Goal: Check status

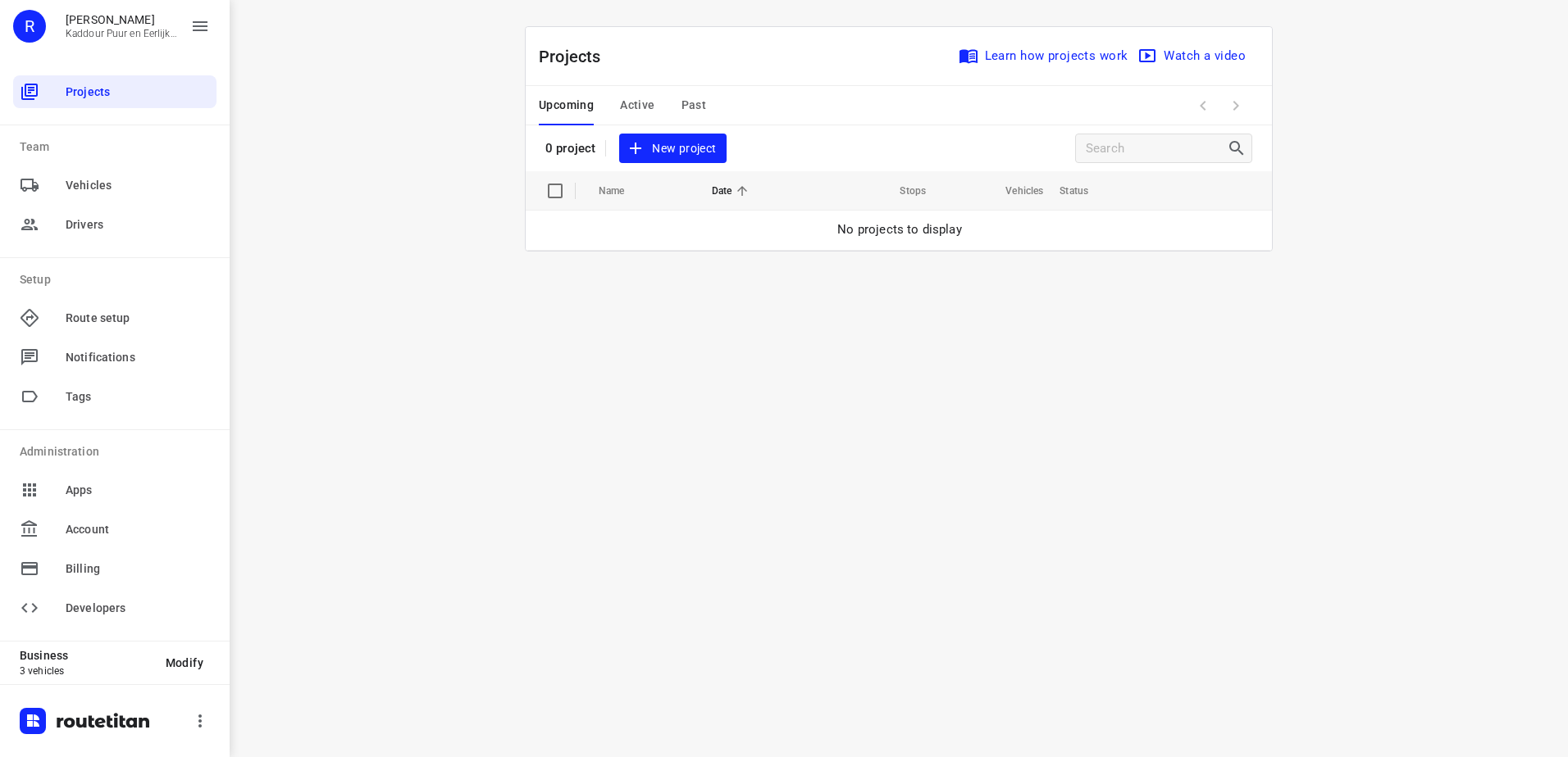
click at [650, 103] on span "Active" at bounding box center [637, 105] width 34 height 21
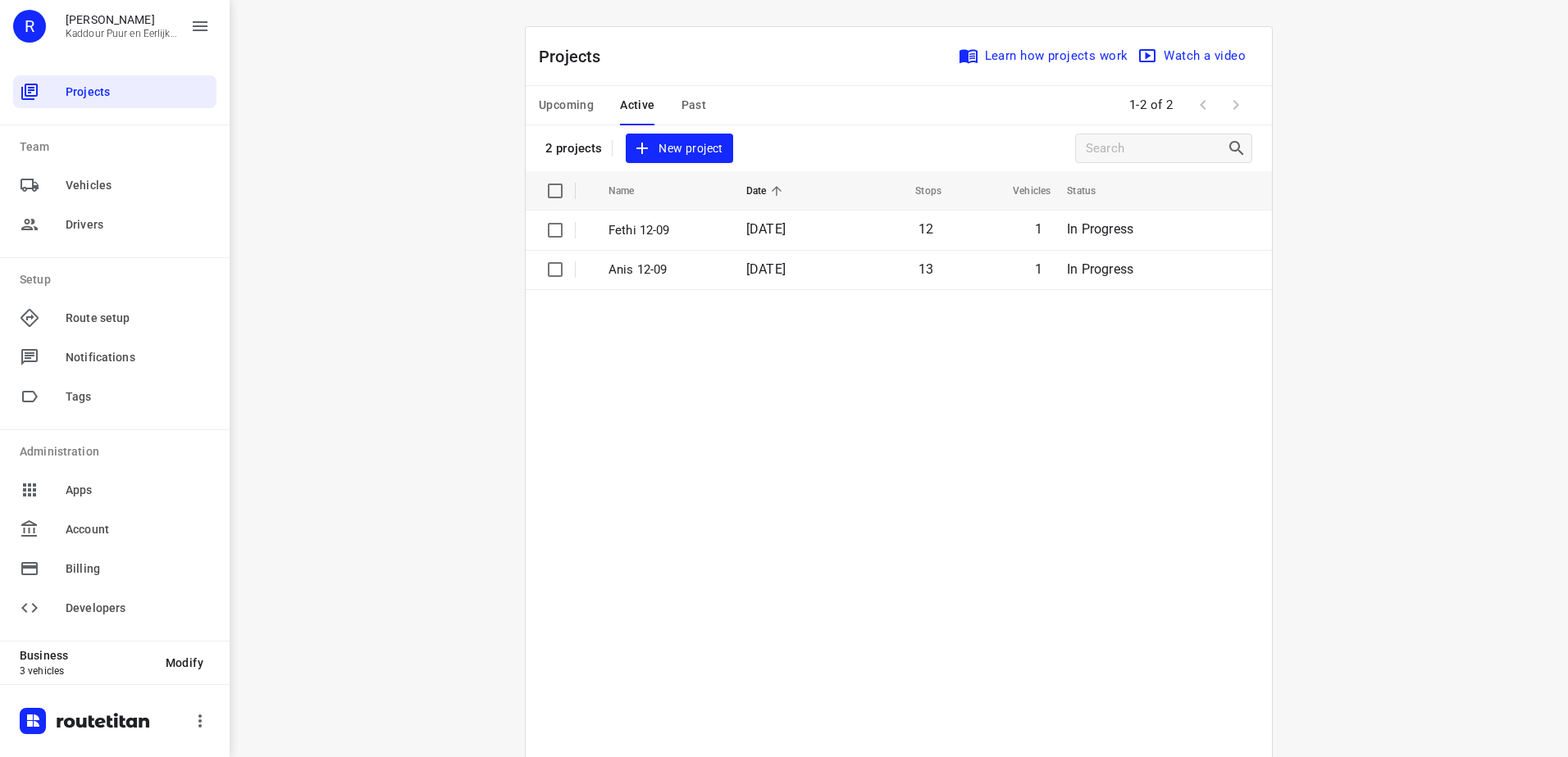
click at [696, 112] on span "Past" at bounding box center [694, 105] width 26 height 21
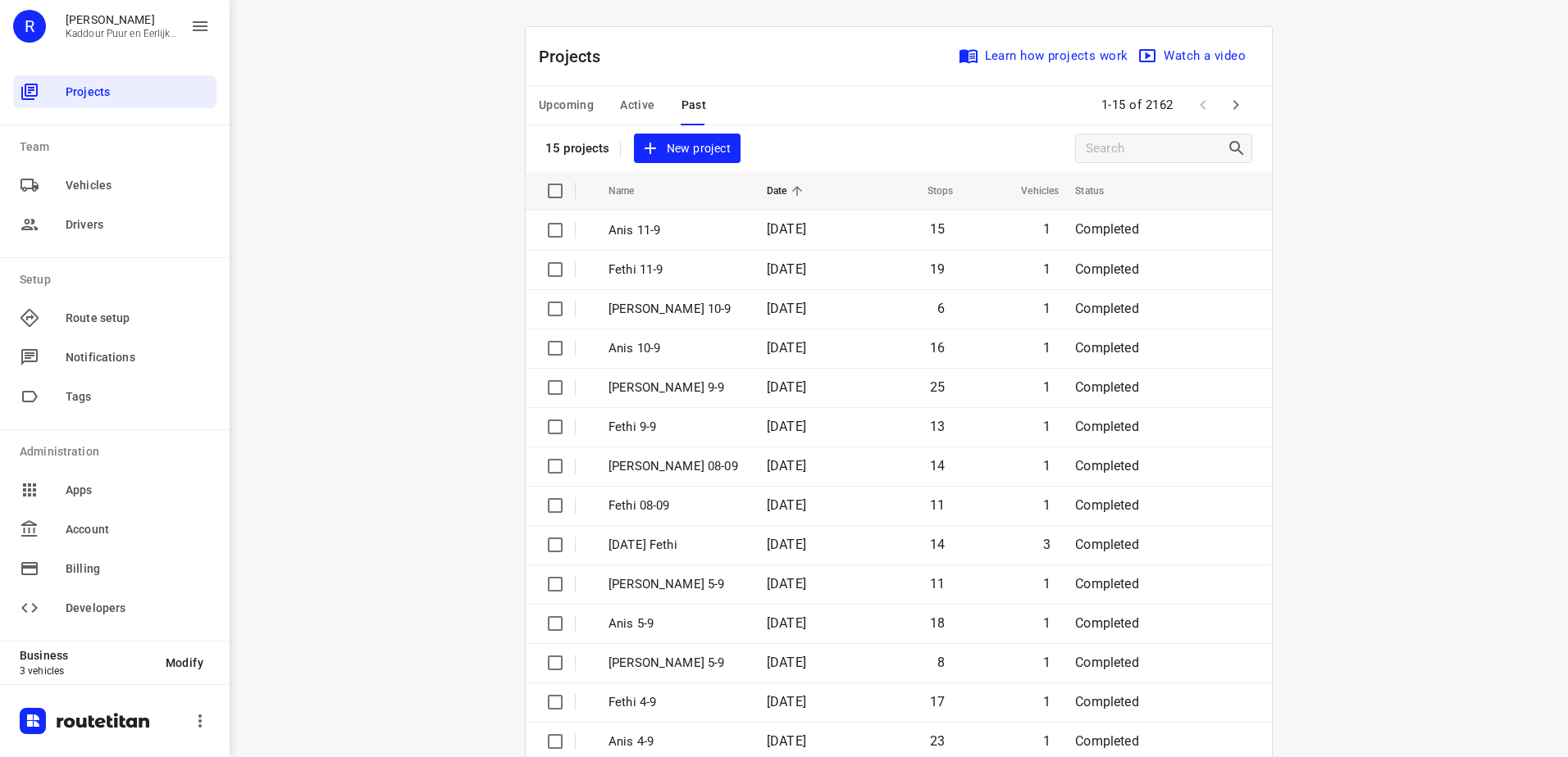
scroll to position [71, 0]
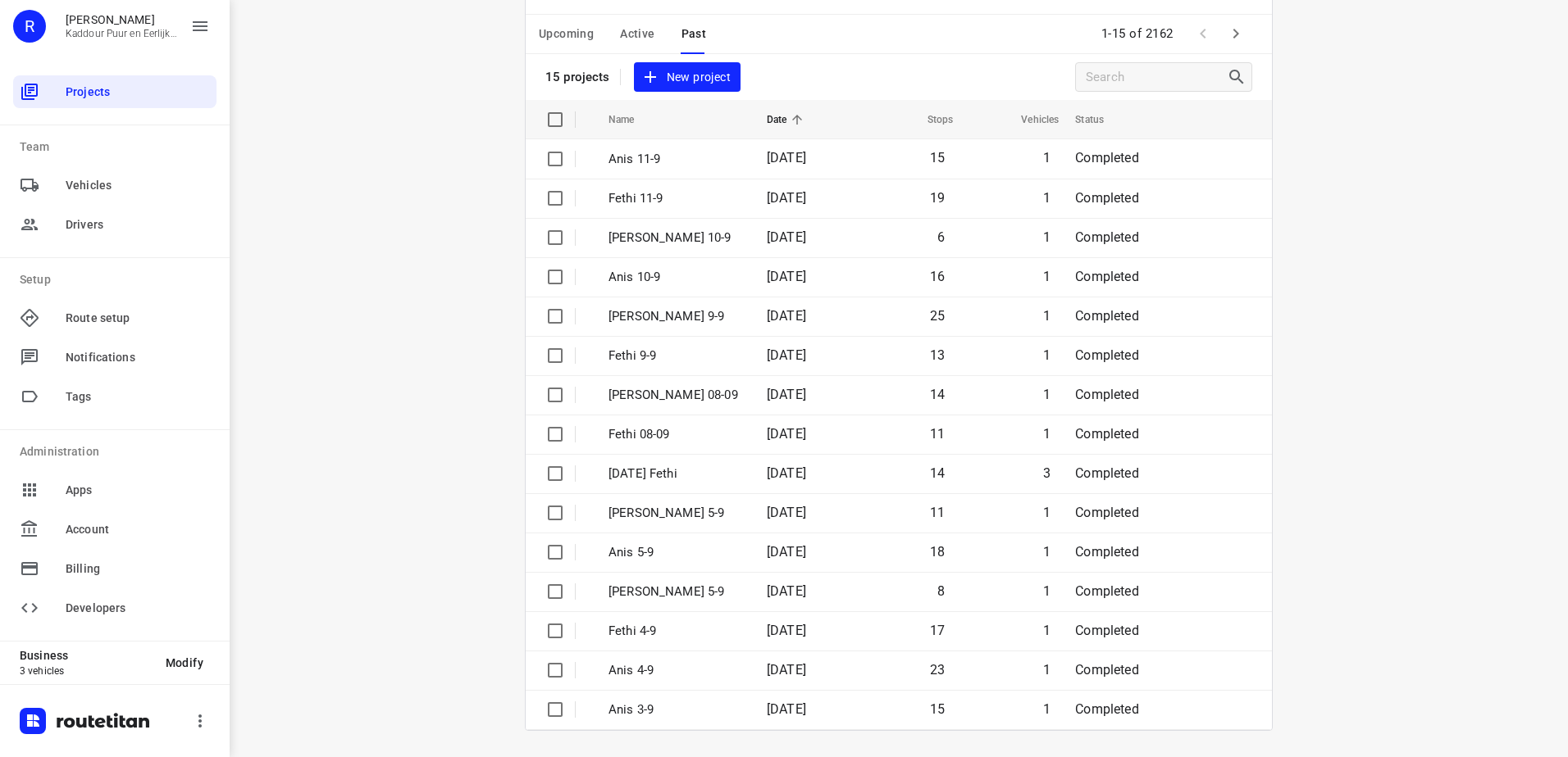
click at [1440, 507] on div "i © 2025 Routetitan , © Stadia Maps , © OpenMapTiles © OpenStreetMap contributo…" at bounding box center [899, 378] width 1339 height 757
click at [307, 94] on div "i © 2025 Routetitan , © Stadia Maps , © OpenMapTiles © OpenStreetMap contributo…" at bounding box center [899, 378] width 1339 height 757
click at [1356, 361] on div "i © 2025 Routetitan , © Stadia Maps , © OpenMapTiles © OpenStreetMap contributo…" at bounding box center [899, 378] width 1339 height 757
click at [1229, 33] on icon "button" at bounding box center [1235, 33] width 20 height 20
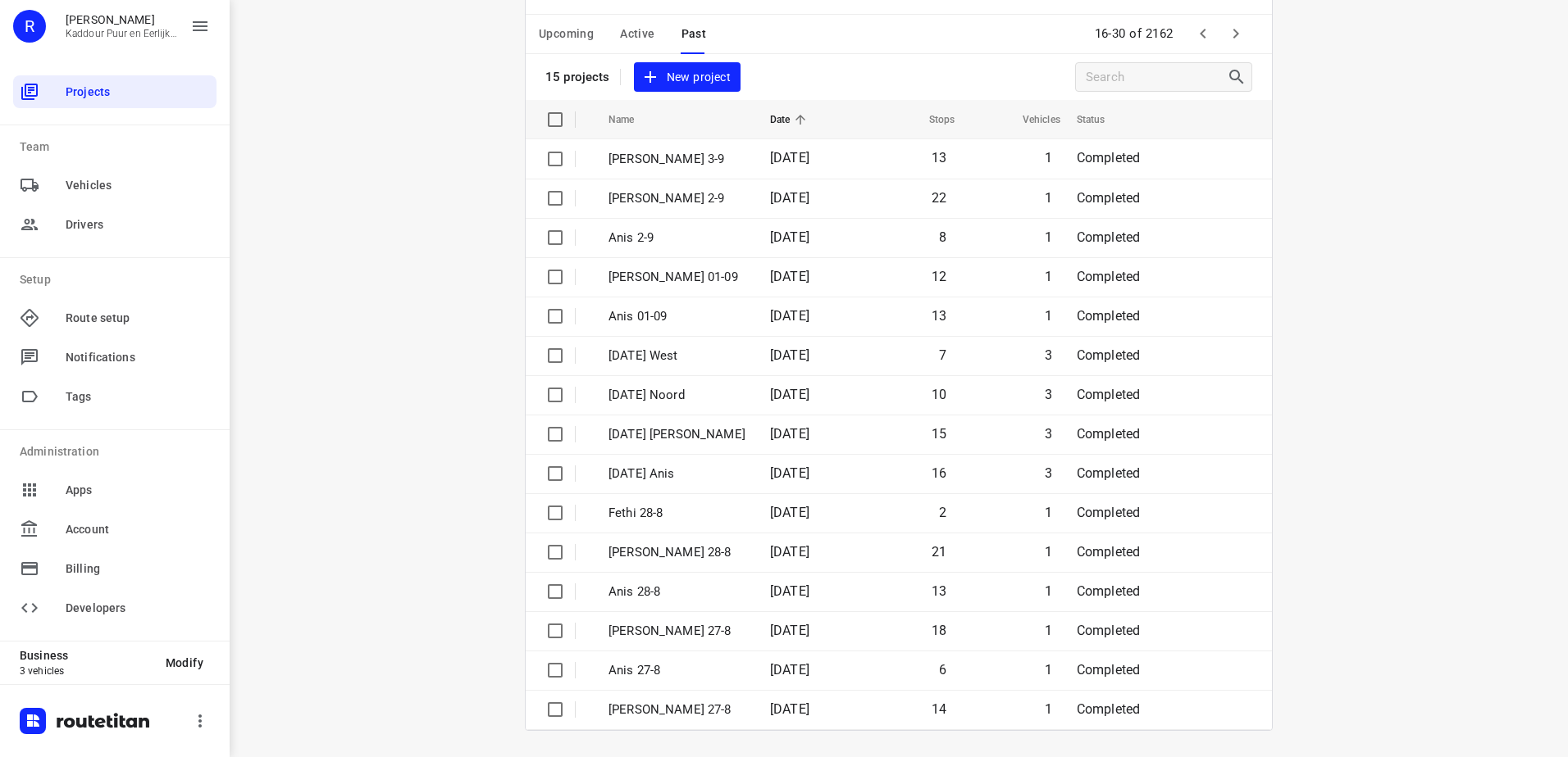
click at [1351, 330] on div "i © 2025 Routetitan , © Stadia Maps , © OpenMapTiles © OpenStreetMap contributo…" at bounding box center [899, 378] width 1339 height 757
click at [645, 30] on span "Active" at bounding box center [637, 34] width 34 height 21
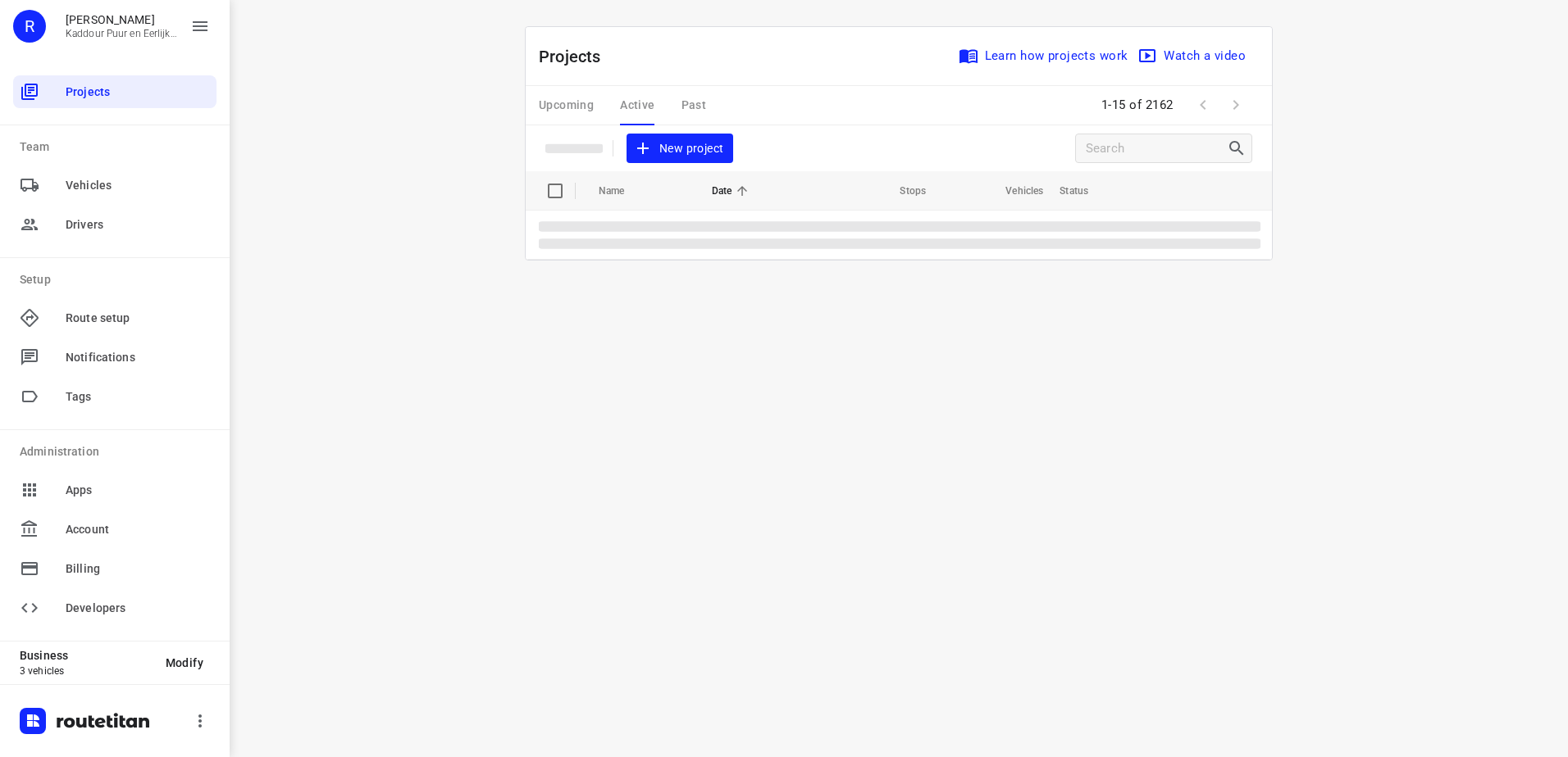
scroll to position [0, 0]
click at [697, 242] on td "Fethi 12-09" at bounding box center [662, 230] width 141 height 39
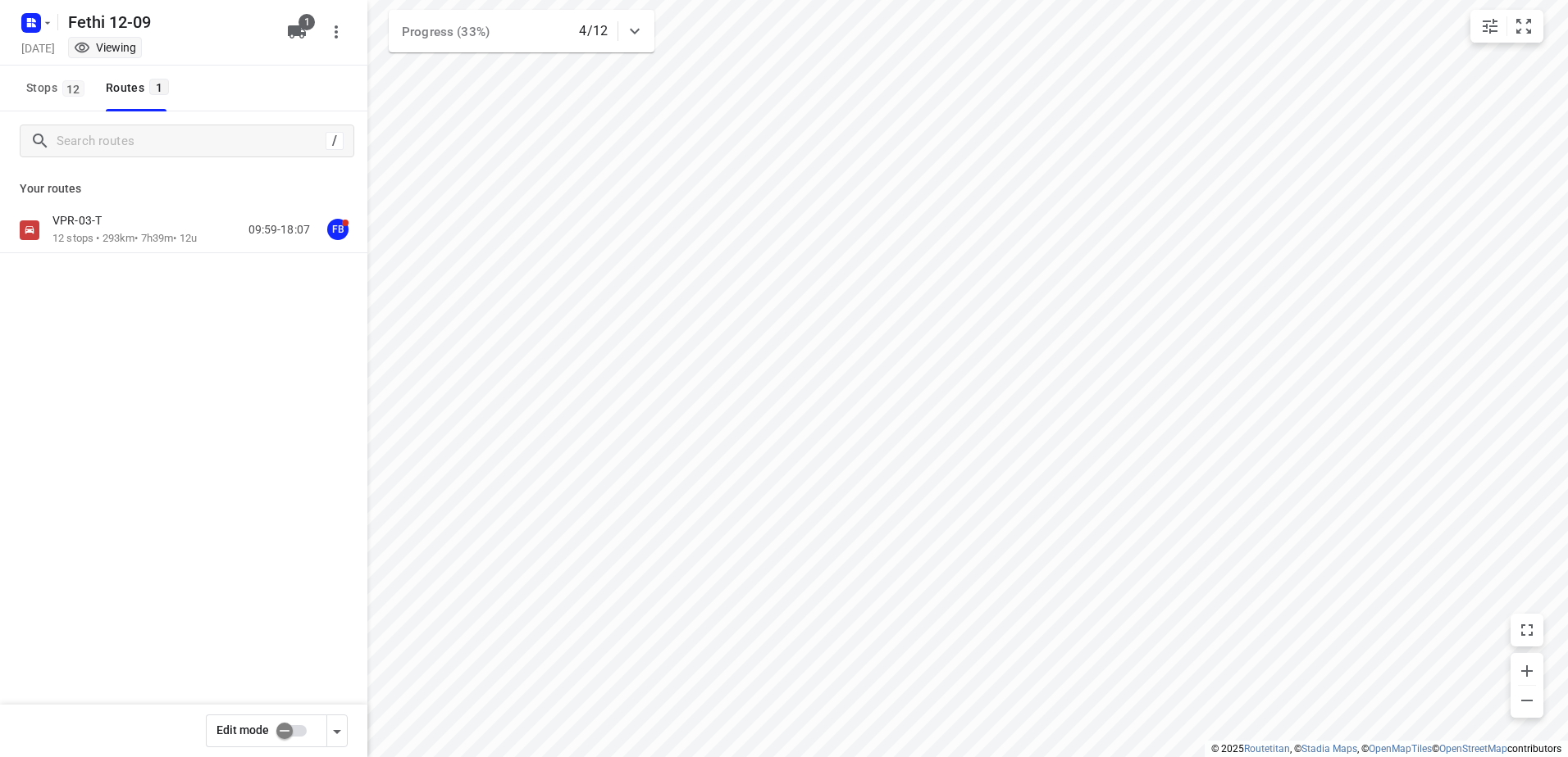
click at [151, 220] on div "VPR-03-T" at bounding box center [124, 222] width 145 height 18
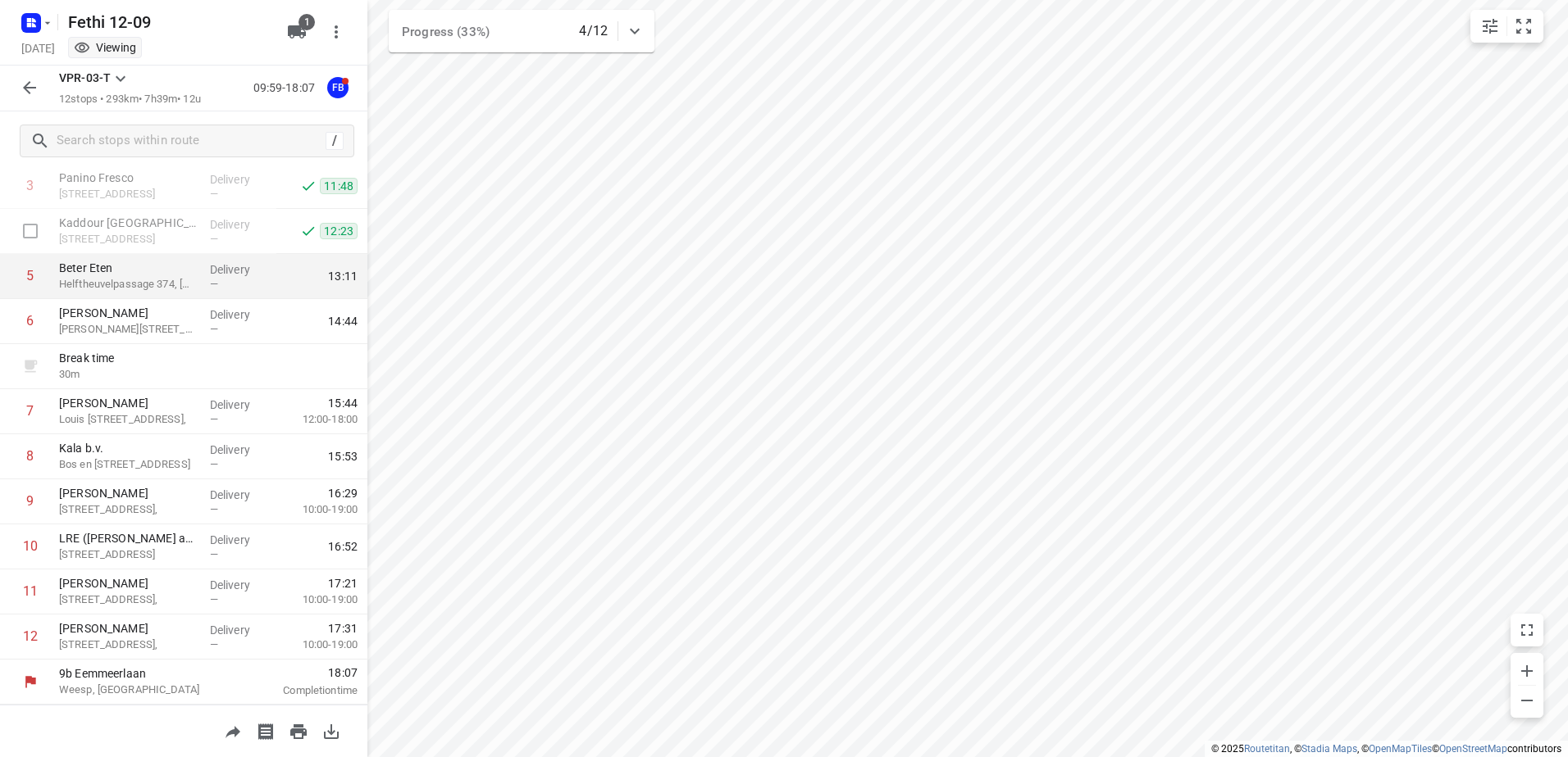
scroll to position [97, 0]
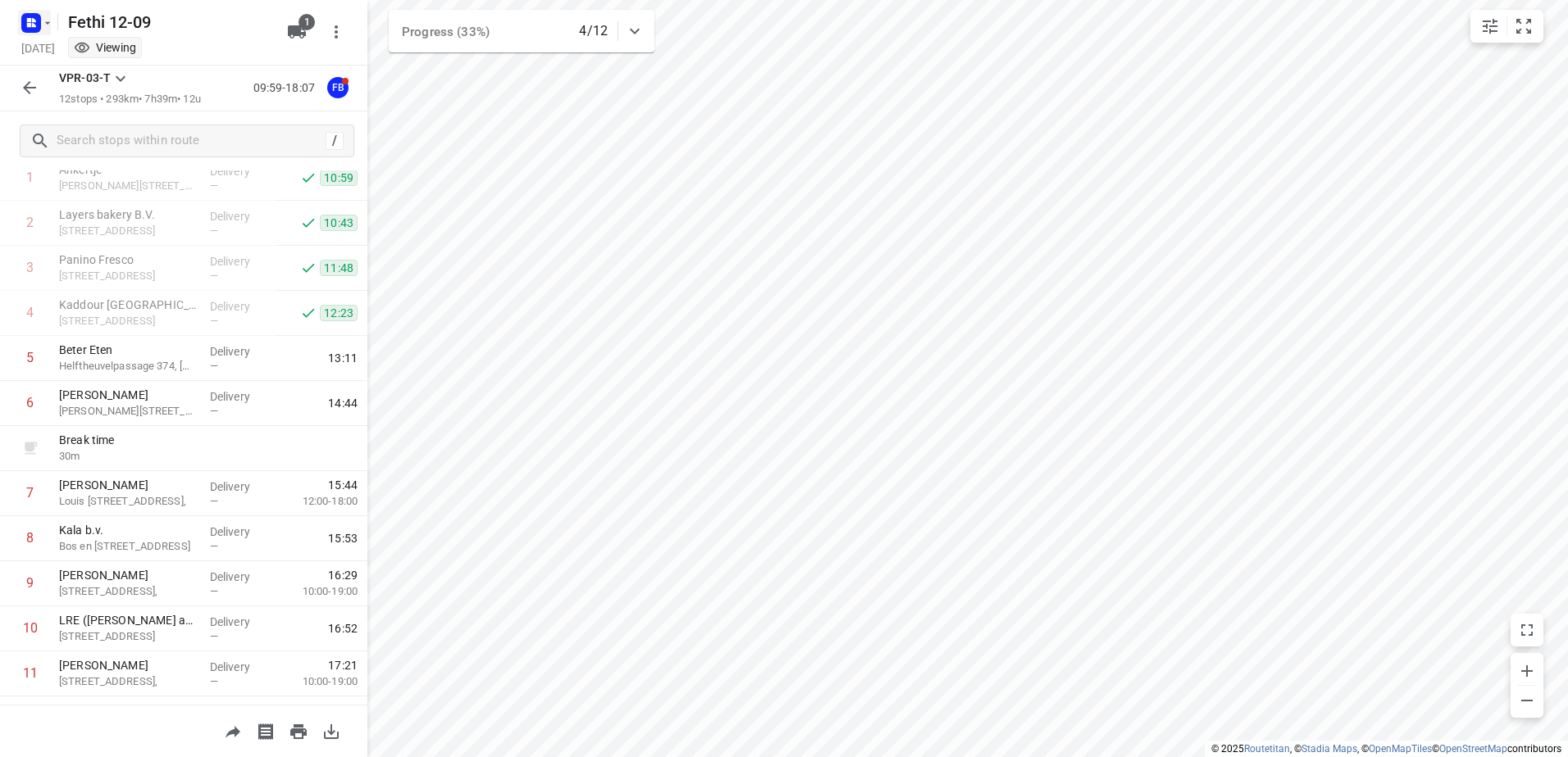
click at [28, 29] on rect "button" at bounding box center [31, 22] width 20 height 20
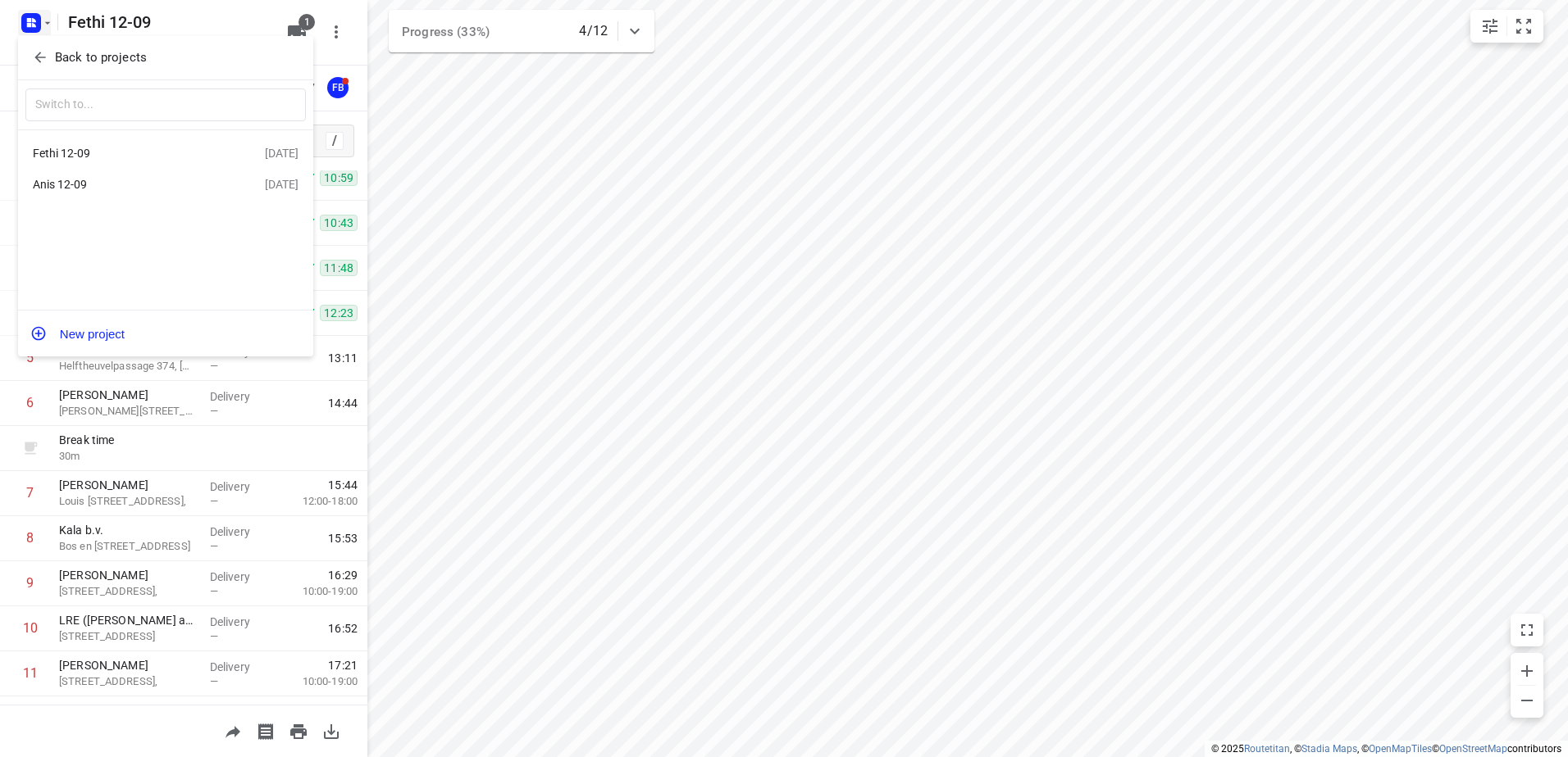
click at [131, 186] on div "Anis 12-09" at bounding box center [127, 184] width 188 height 13
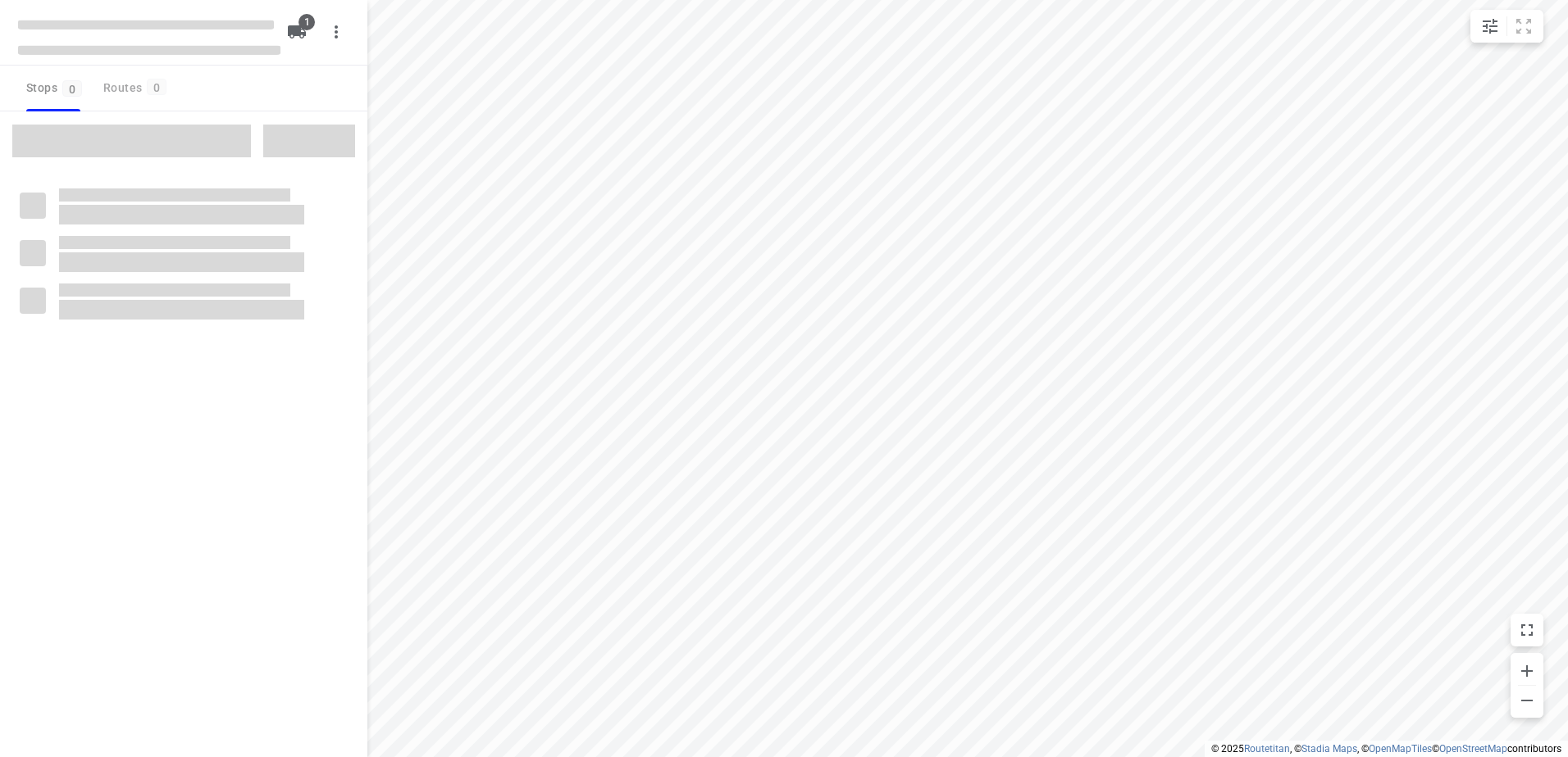
type input "distance"
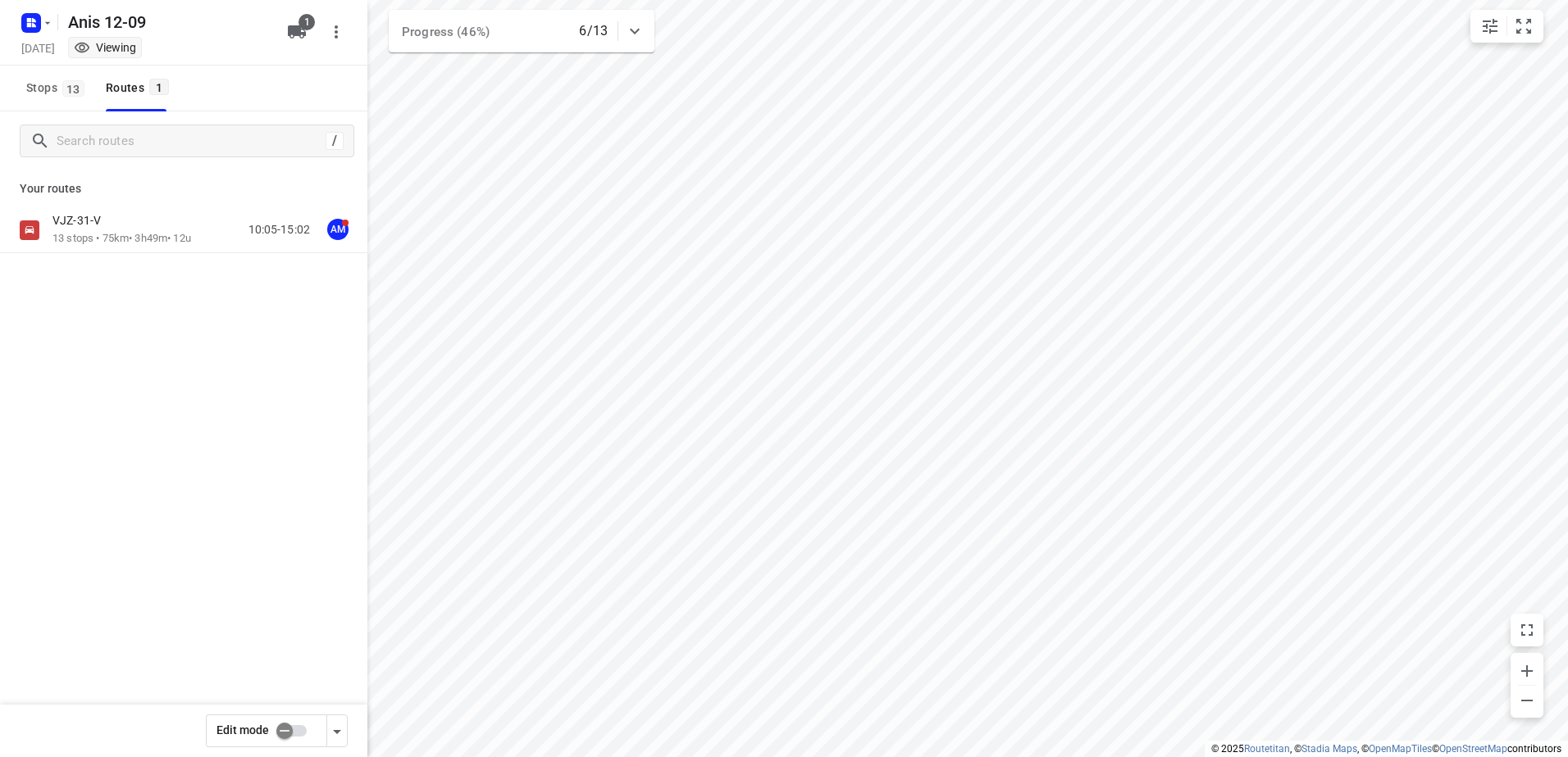
click at [132, 226] on div "VJZ-31-V" at bounding box center [122, 222] width 139 height 18
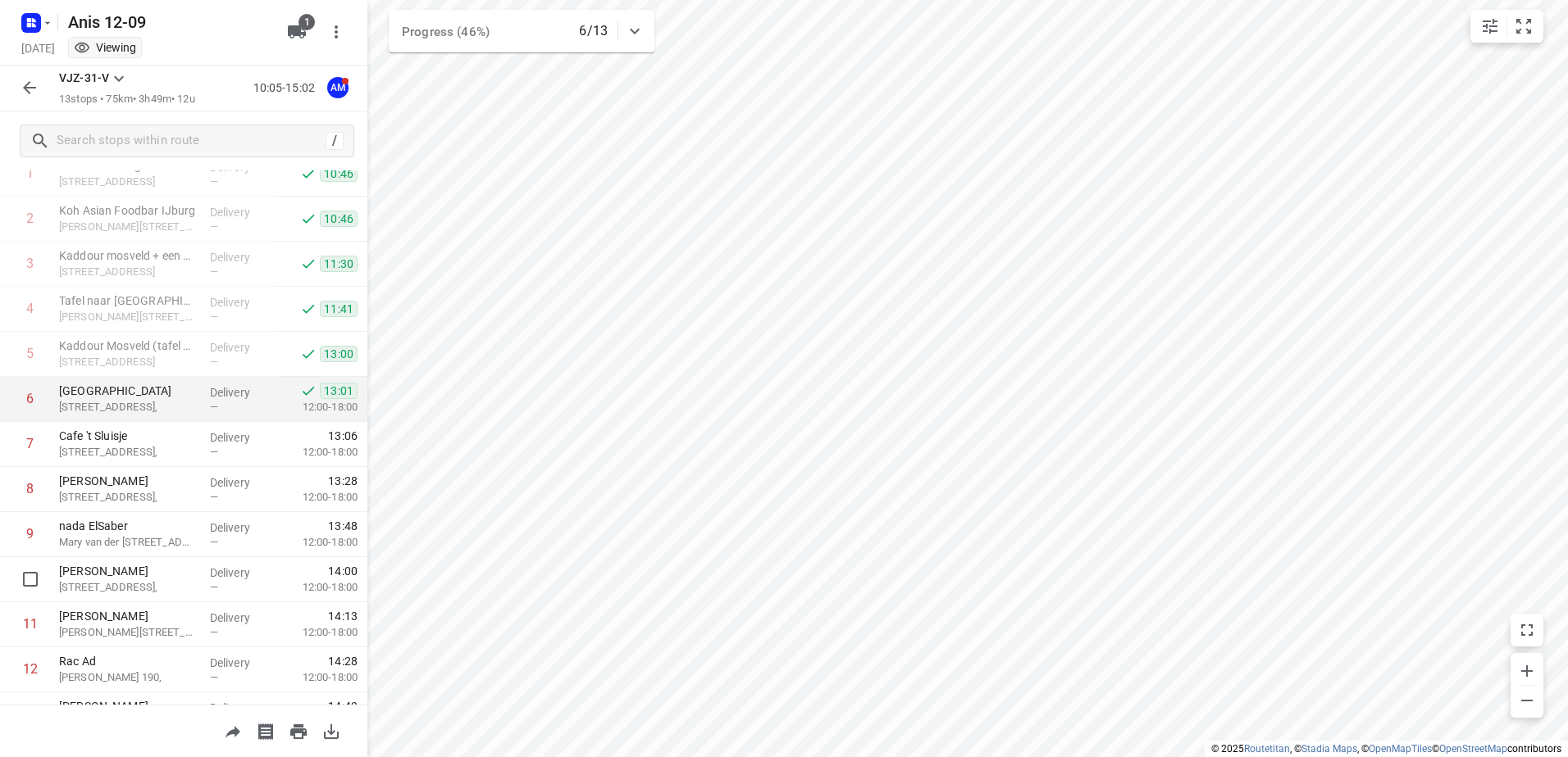
scroll to position [179, 0]
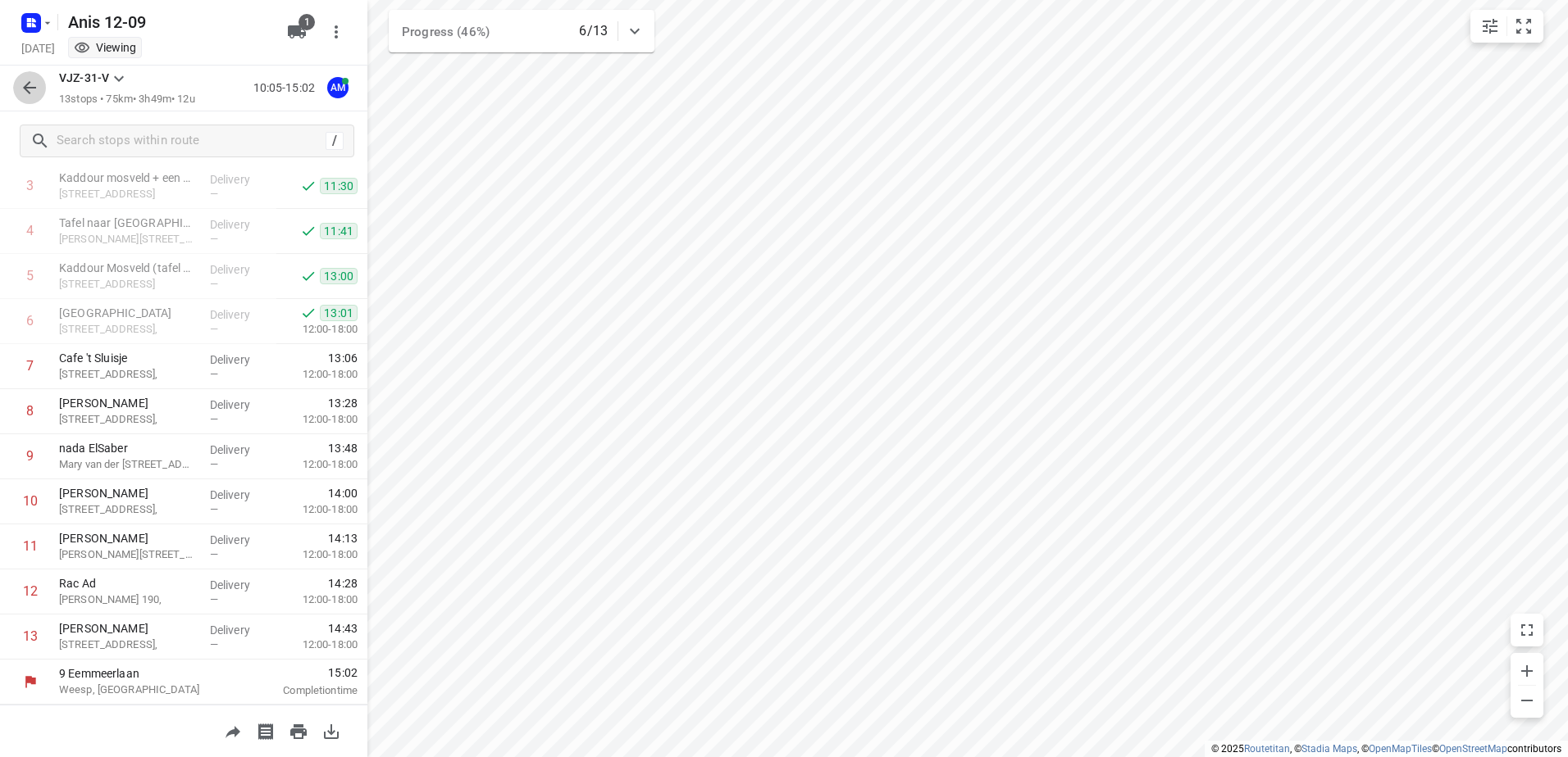
click at [35, 101] on button "button" at bounding box center [29, 87] width 33 height 33
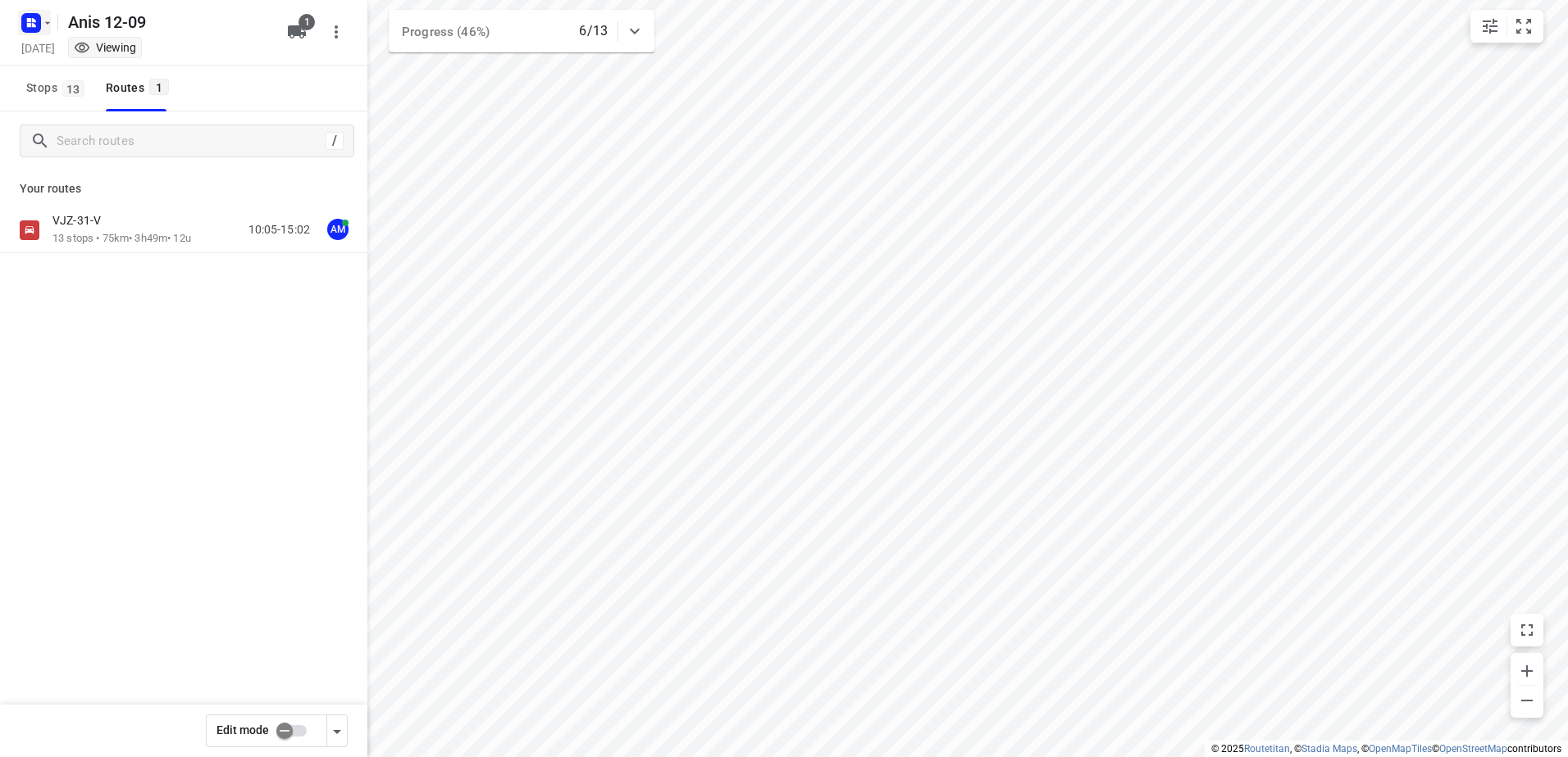
click at [37, 16] on rect "button" at bounding box center [31, 22] width 20 height 20
click at [104, 64] on p "Back to projects" at bounding box center [100, 58] width 92 height 19
